Goal: Transaction & Acquisition: Book appointment/travel/reservation

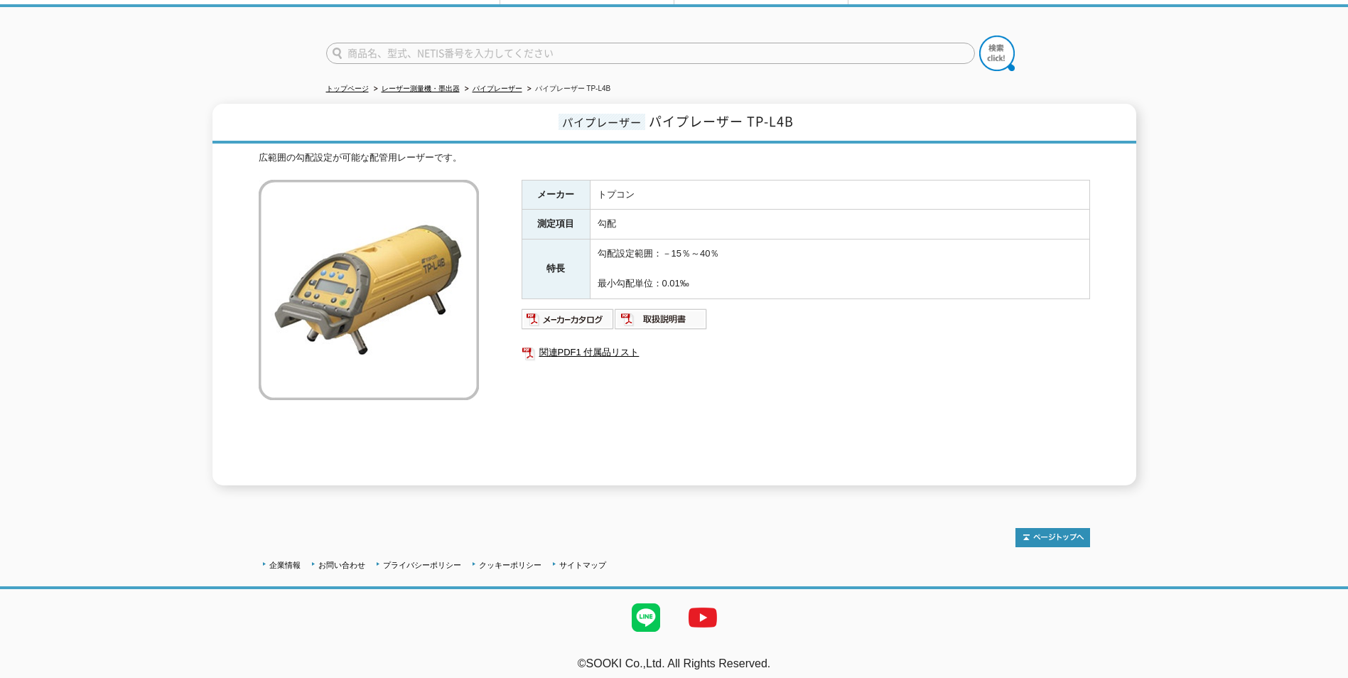
scroll to position [85, 0]
click at [707, 608] on img at bounding box center [702, 616] width 57 height 57
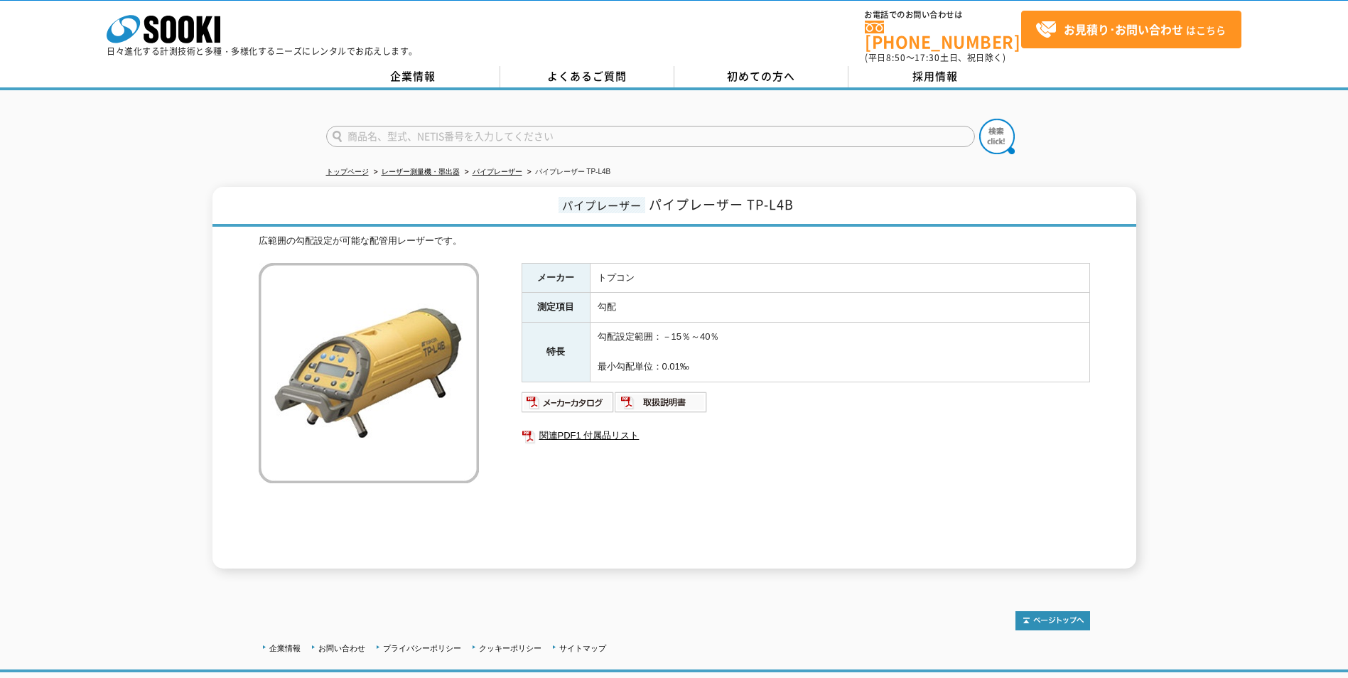
scroll to position [0, 0]
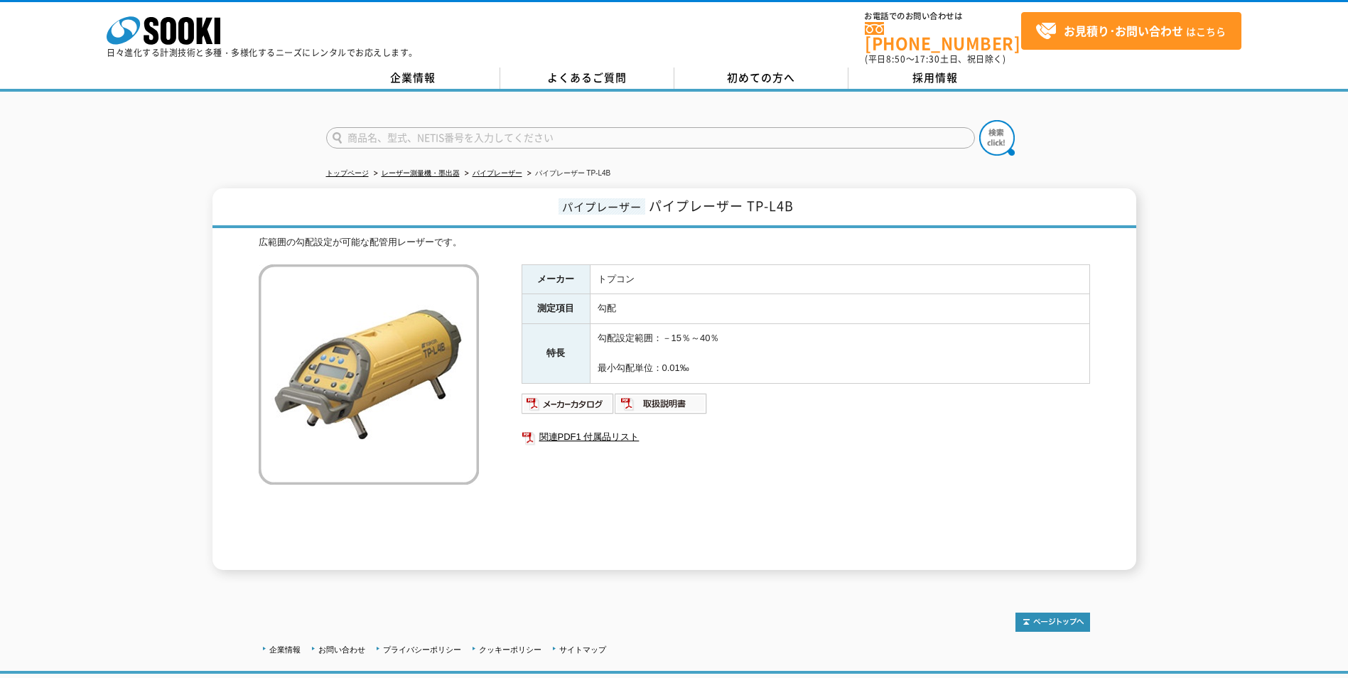
click at [692, 505] on div "メーカー トプコン 測定項目 勾配 特長 勾配設定範囲：－15％～40％ 最小勾配単位：0.01‰ 関連PDF1 付属品リスト" at bounding box center [805, 417] width 568 height 306
click at [574, 394] on img at bounding box center [567, 403] width 93 height 23
